Goal: Register for event/course

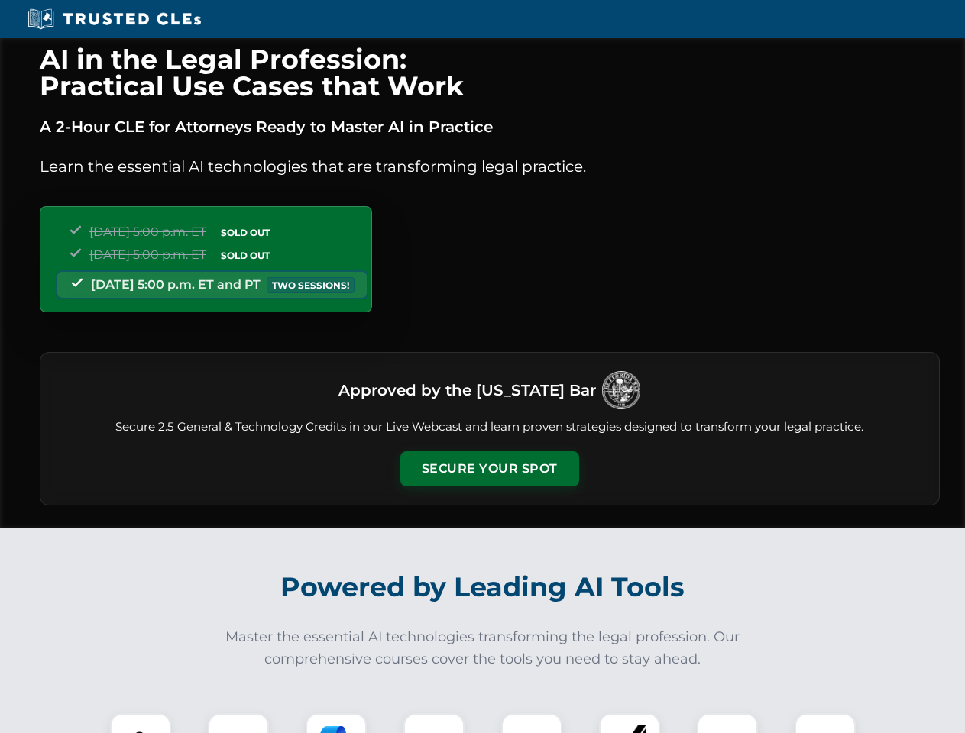
click at [489, 469] on button "Secure Your Spot" at bounding box center [489, 468] width 179 height 35
click at [141, 723] on img at bounding box center [140, 744] width 44 height 44
